Goal: Task Accomplishment & Management: Complete application form

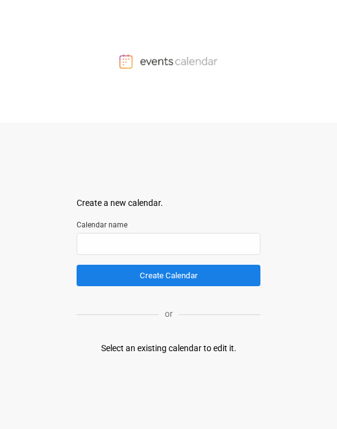
click at [194, 359] on div "Create a new calendar. Select a container to insert the calendar into. Calendar…" at bounding box center [169, 276] width 184 height 307
click at [190, 348] on div "Select an existing calendar to edit it." at bounding box center [169, 348] width 136 height 13
click at [156, 70] on div at bounding box center [168, 61] width 337 height 123
click at [164, 243] on input "text" at bounding box center [169, 244] width 184 height 22
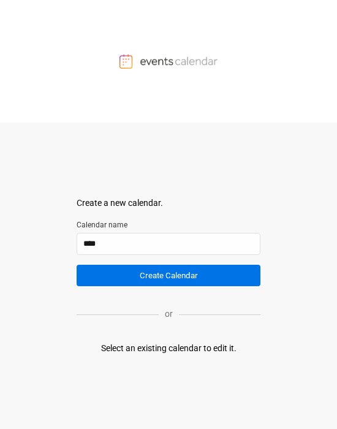
type input "****"
click at [195, 280] on button "Create Calendar" at bounding box center [169, 275] width 184 height 21
click at [174, 274] on button "Create Calendar" at bounding box center [169, 275] width 184 height 21
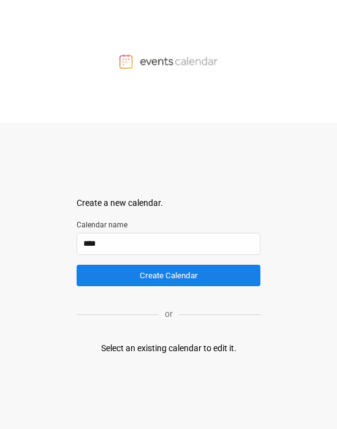
click at [147, 354] on div "Select an existing calendar to edit it." at bounding box center [169, 348] width 136 height 13
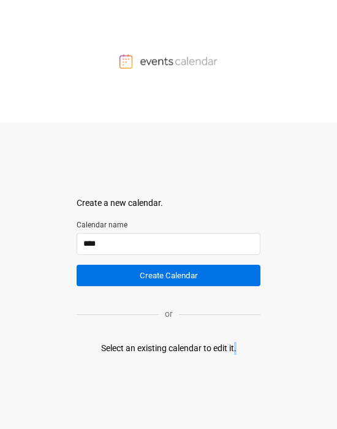
click at [125, 273] on button "Create Calendar" at bounding box center [169, 275] width 184 height 21
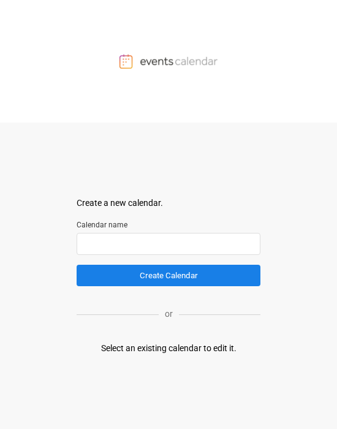
click at [124, 256] on form "Create a new calendar. Select a container to insert the calendar into. Calendar…" at bounding box center [169, 242] width 184 height 90
click at [124, 237] on input "text" at bounding box center [169, 244] width 184 height 22
click at [90, 250] on input "text" at bounding box center [169, 244] width 184 height 22
click at [104, 250] on input "text" at bounding box center [169, 244] width 184 height 22
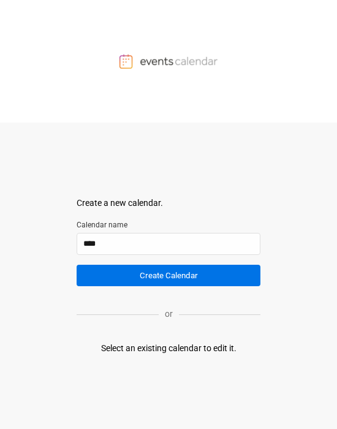
click at [114, 275] on button "Create Calendar" at bounding box center [169, 275] width 184 height 21
click at [140, 274] on button "Create Calendar" at bounding box center [169, 275] width 184 height 21
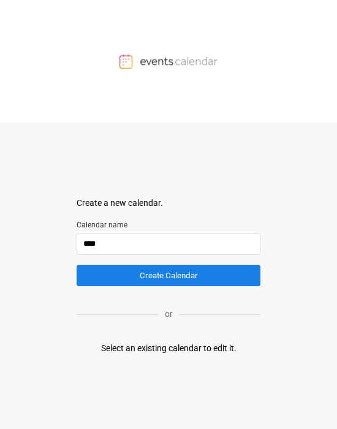
click at [180, 248] on input "****" at bounding box center [169, 244] width 184 height 22
click at [169, 275] on button "Create Calendar" at bounding box center [169, 275] width 184 height 21
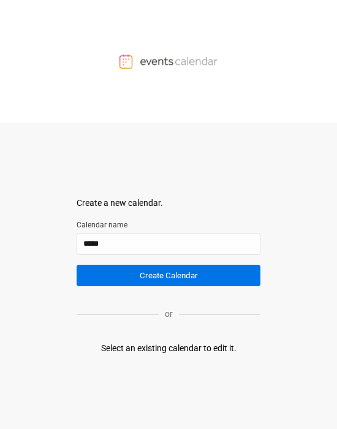
click at [150, 275] on button "Create Calendar" at bounding box center [169, 275] width 184 height 21
click at [150, 277] on button "Create Calendar" at bounding box center [169, 275] width 184 height 21
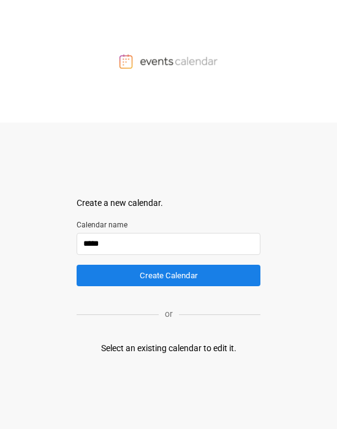
click at [148, 247] on input "****" at bounding box center [169, 244] width 184 height 22
type input "****"
click at [123, 306] on div "Select an existing calendar to edit it." at bounding box center [169, 348] width 136 height 13
click at [125, 306] on div "Create a new calendar. Select a container to insert the calendar into. Calendar…" at bounding box center [169, 276] width 184 height 307
click at [196, 306] on div "Select an existing calendar to edit it." at bounding box center [169, 348] width 136 height 13
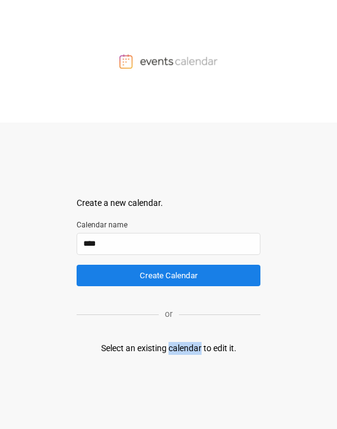
click at [196, 306] on div "Select an existing calendar to edit it." at bounding box center [169, 348] width 136 height 13
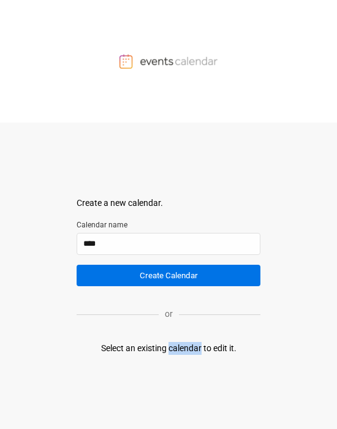
drag, startPoint x: 193, startPoint y: 349, endPoint x: 163, endPoint y: 280, distance: 75.2
click at [193, 306] on div "Select an existing calendar to edit it." at bounding box center [169, 348] width 136 height 13
click at [171, 306] on div "Create a new calendar. Select a container to insert the calendar into. Calendar…" at bounding box center [169, 276] width 184 height 307
click at [161, 247] on input "****" at bounding box center [169, 244] width 184 height 22
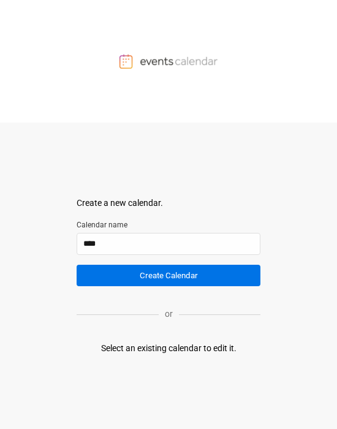
click at [161, 264] on form "Create a new calendar. Select a container to insert the calendar into. Calendar…" at bounding box center [169, 242] width 184 height 90
click at [163, 283] on button "Create Calendar" at bounding box center [169, 275] width 184 height 21
click at [164, 278] on button "Create Calendar" at bounding box center [169, 275] width 184 height 21
